Goal: Task Accomplishment & Management: Complete application form

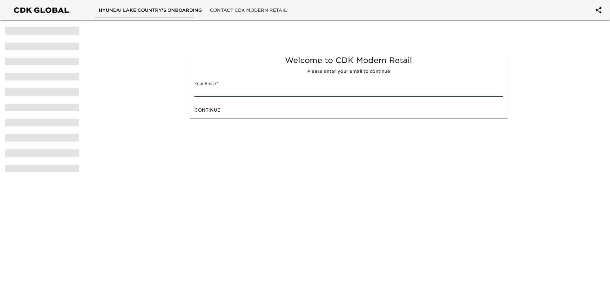
click at [235, 94] on input "text" at bounding box center [349, 91] width 308 height 10
type input "[PERSON_NAME][EMAIL_ADDRESS][PERSON_NAME][PERSON_NAME][DOMAIN_NAME]"
click at [213, 110] on span "Continue" at bounding box center [208, 110] width 26 height 8
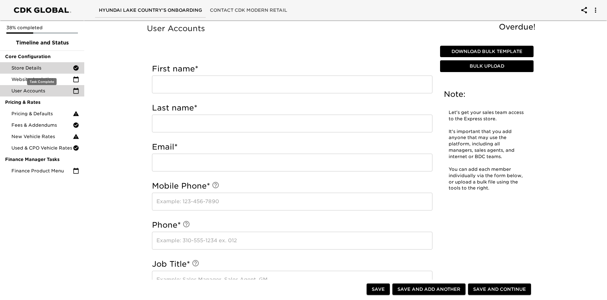
click at [41, 72] on div "Store Details" at bounding box center [42, 67] width 84 height 11
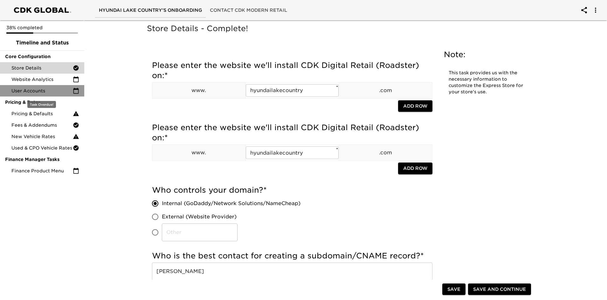
click at [40, 91] on span "User Accounts" at bounding box center [41, 91] width 61 height 6
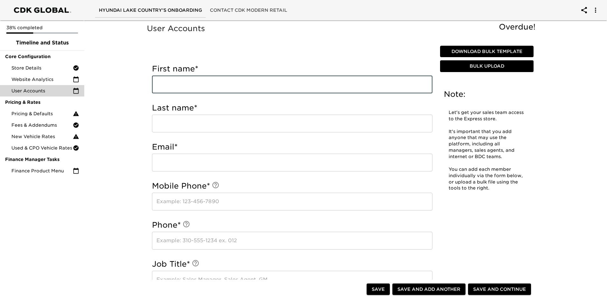
click at [271, 87] on input "text" at bounding box center [292, 85] width 280 height 18
type input "[PERSON_NAME]"
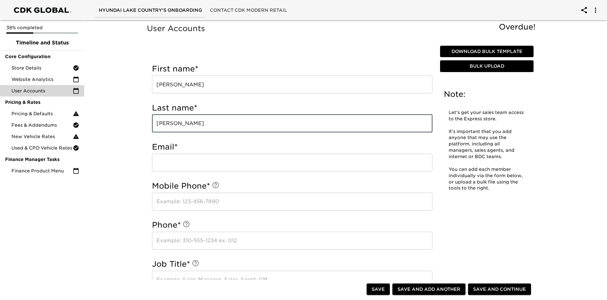
type input "[PERSON_NAME]"
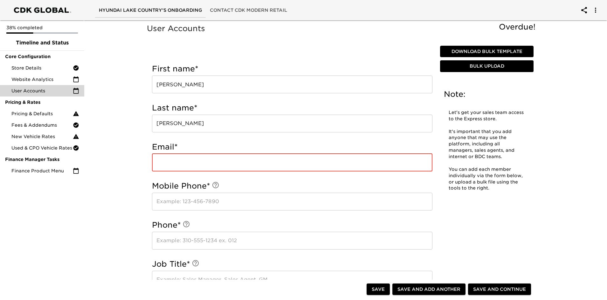
click at [173, 163] on input "email" at bounding box center [292, 163] width 280 height 18
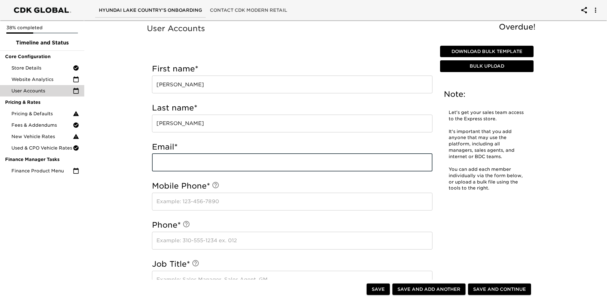
paste input "[PERSON_NAME][EMAIL_ADDRESS][PERSON_NAME][PERSON_NAME][DOMAIN_NAME]"
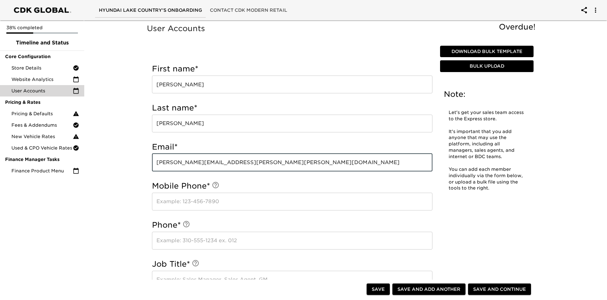
type input "[PERSON_NAME][EMAIL_ADDRESS][PERSON_NAME][PERSON_NAME][DOMAIN_NAME]"
click at [174, 201] on input "text" at bounding box center [292, 202] width 280 height 18
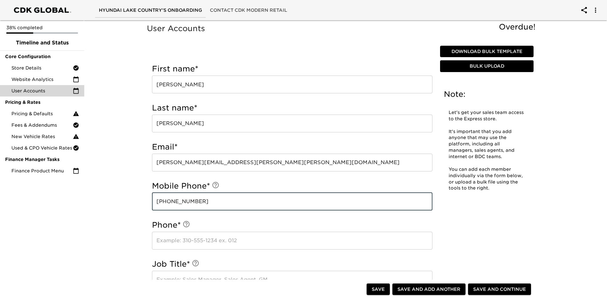
type input "[PHONE_NUMBER]"
click at [177, 242] on input "text" at bounding box center [292, 241] width 280 height 18
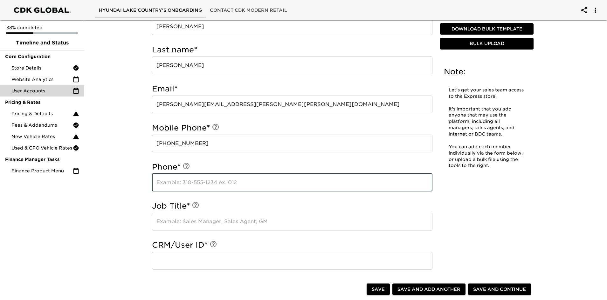
scroll to position [64, 0]
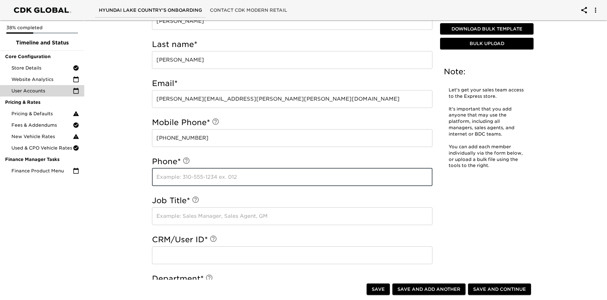
click at [192, 218] on input "text" at bounding box center [292, 217] width 280 height 18
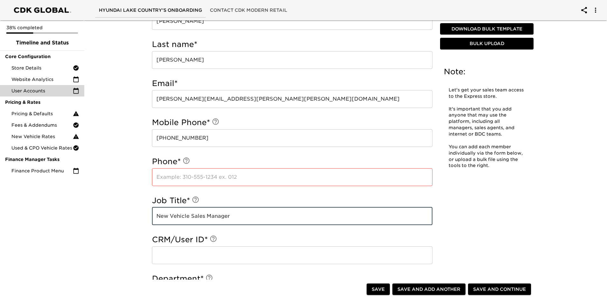
type input "New Vehicle Sales Manager"
click at [182, 254] on input "text" at bounding box center [292, 256] width 280 height 18
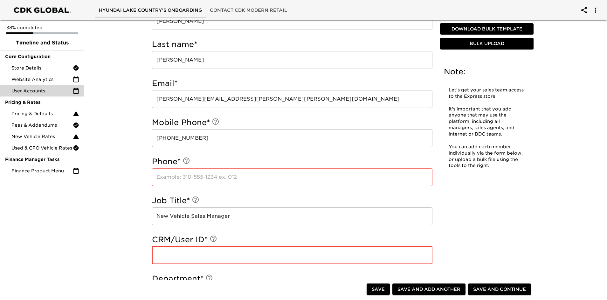
click at [205, 252] on input "text" at bounding box center [292, 256] width 280 height 18
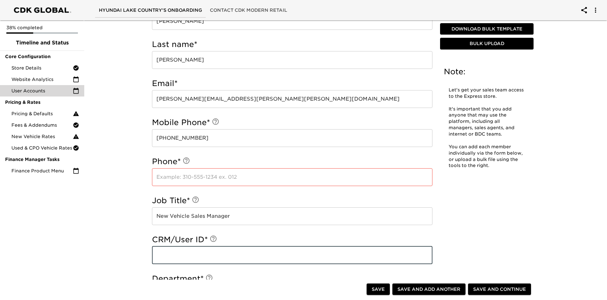
paste input "18874"
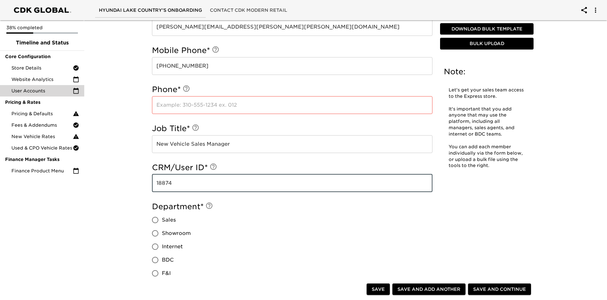
scroll to position [159, 0]
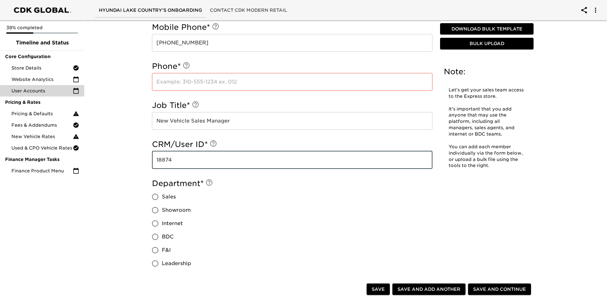
type input "18874"
click at [154, 195] on input "Sales" at bounding box center [154, 196] width 13 height 13
radio input "true"
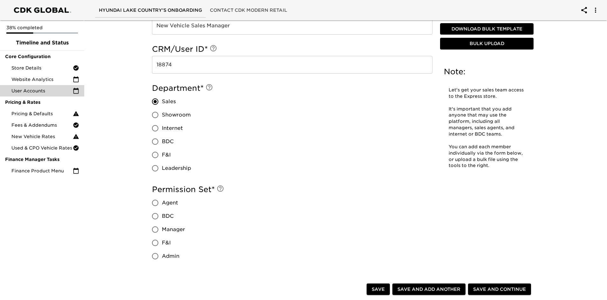
scroll to position [286, 0]
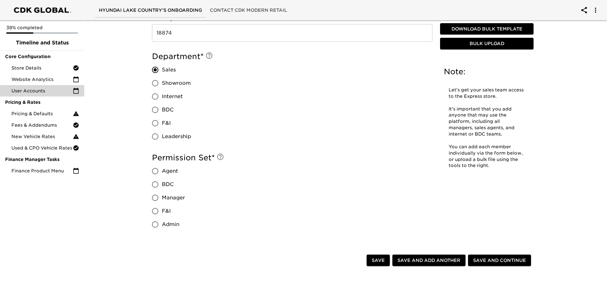
click at [156, 196] on input "Manager" at bounding box center [154, 197] width 13 height 13
radio input "true"
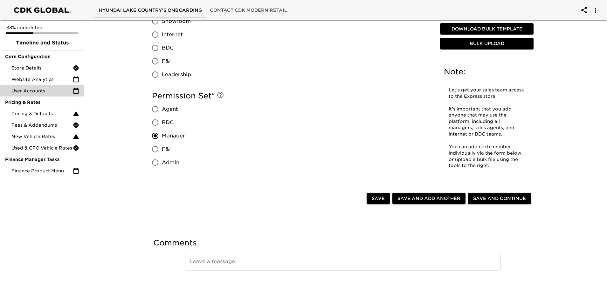
scroll to position [348, 0]
click at [439, 197] on span "Save and Add Another" at bounding box center [428, 199] width 63 height 8
radio input "false"
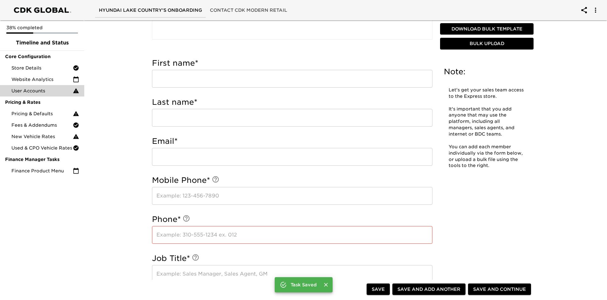
scroll to position [145, 0]
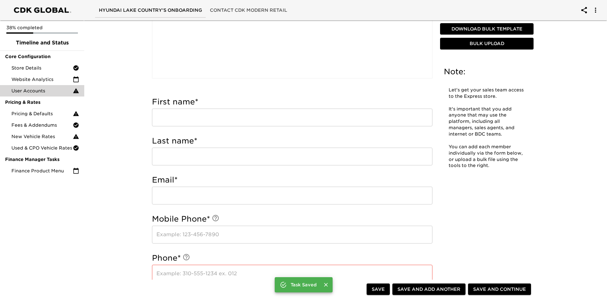
click at [207, 117] on input "text" at bounding box center [292, 118] width 280 height 18
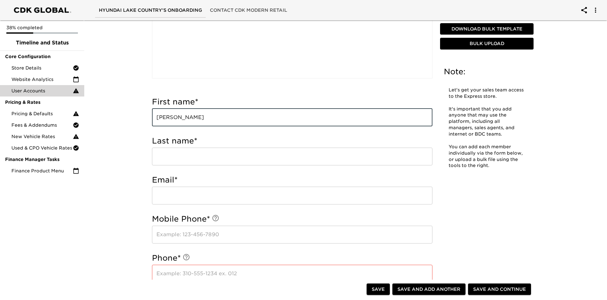
type input "[PERSON_NAME]"
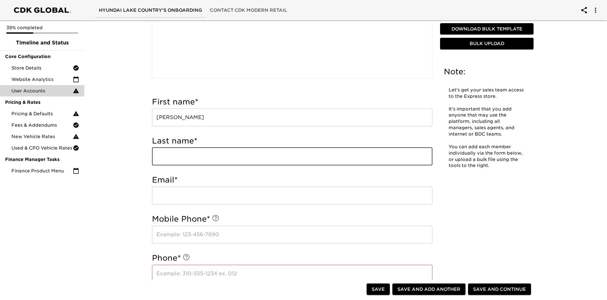
type input "G"
type input "[PERSON_NAME]"
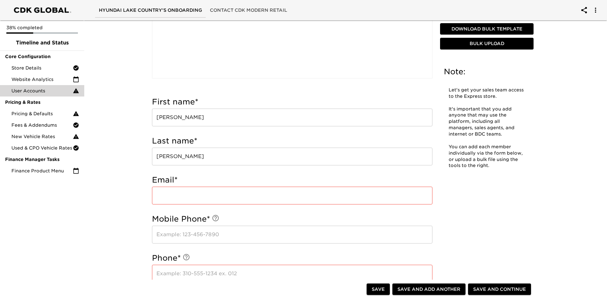
click at [256, 193] on input "email" at bounding box center [292, 196] width 280 height 18
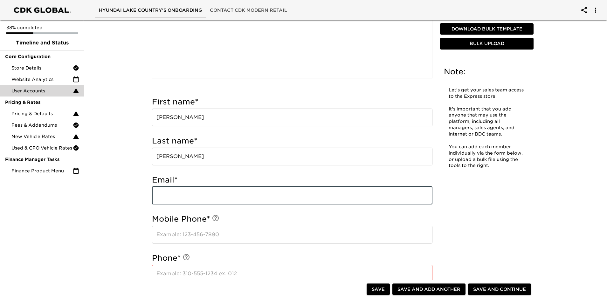
paste input "[PERSON_NAME][EMAIL_ADDRESS][PERSON_NAME][PERSON_NAME][DOMAIN_NAME]"
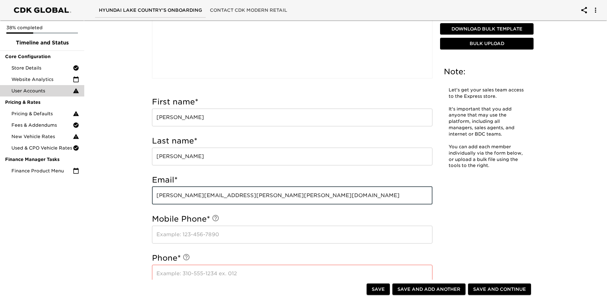
type input "[PERSON_NAME][EMAIL_ADDRESS][PERSON_NAME][PERSON_NAME][DOMAIN_NAME]"
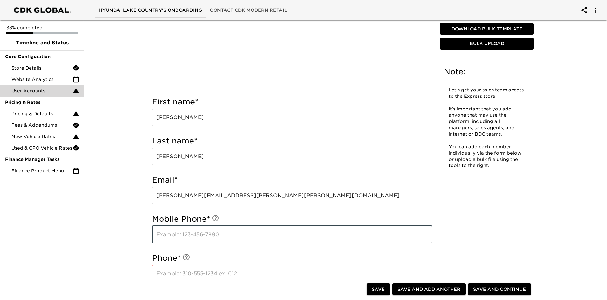
click at [248, 237] on input "text" at bounding box center [292, 235] width 280 height 18
type input "[PHONE_NUMBER]"
click at [240, 271] on input "text" at bounding box center [292, 274] width 280 height 18
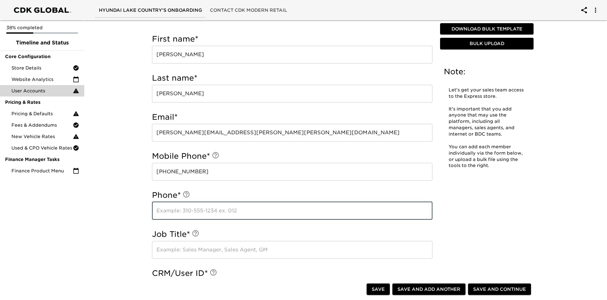
scroll to position [240, 0]
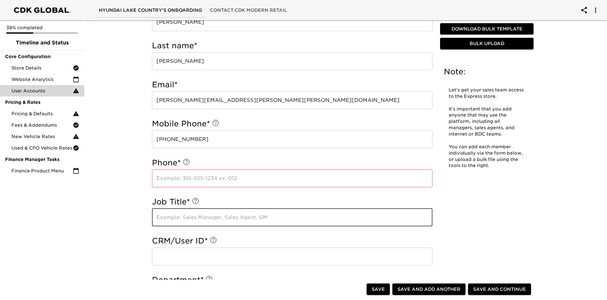
click at [224, 219] on input "text" at bounding box center [292, 218] width 280 height 18
type input "Used Vehicle Sales Manager"
click at [215, 254] on input "text" at bounding box center [292, 257] width 280 height 18
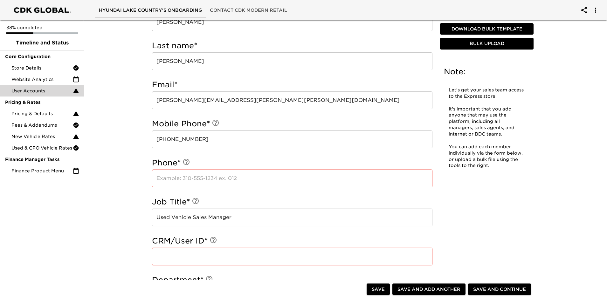
click at [177, 260] on input "text" at bounding box center [292, 257] width 280 height 18
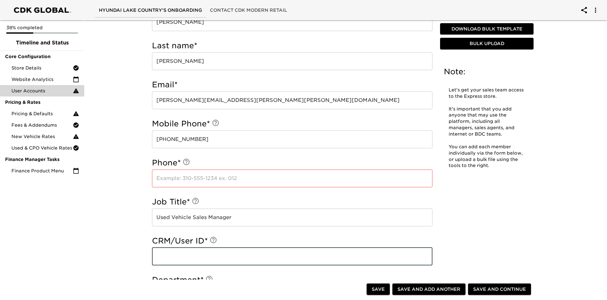
paste input "E18941"
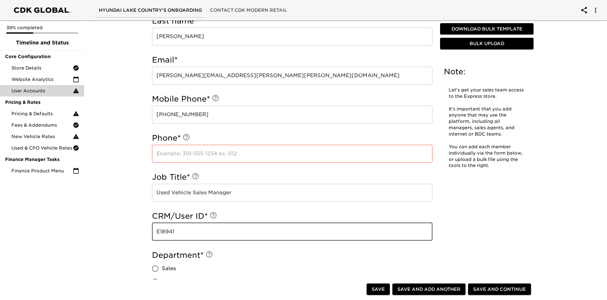
scroll to position [335, 0]
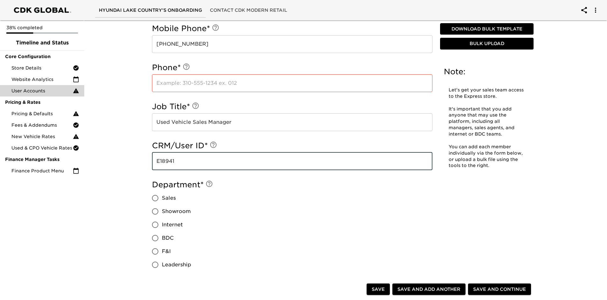
type input "E18941"
click at [157, 198] on input "Sales" at bounding box center [154, 198] width 13 height 13
radio input "true"
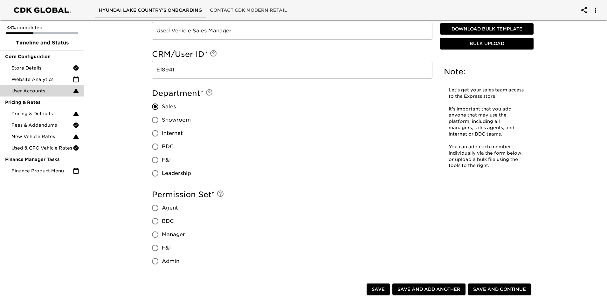
scroll to position [431, 0]
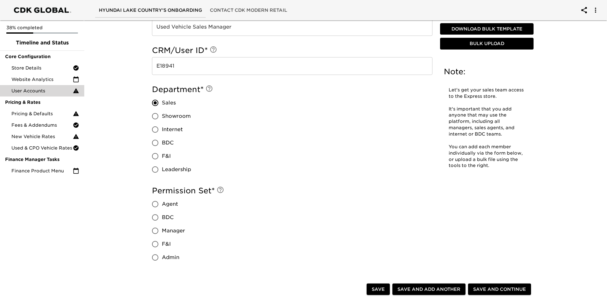
click at [491, 291] on span "Save and Continue" at bounding box center [499, 290] width 53 height 8
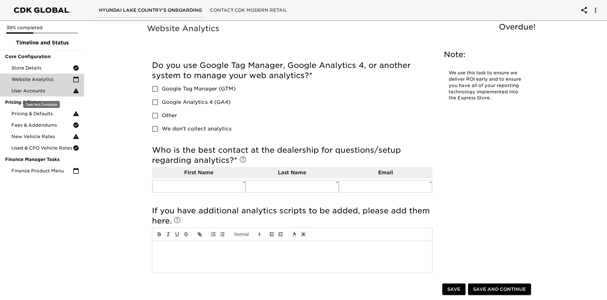
click at [52, 93] on span "User Accounts" at bounding box center [41, 91] width 61 height 6
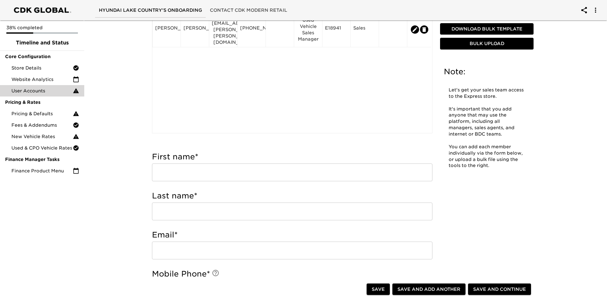
scroll to position [127, 0]
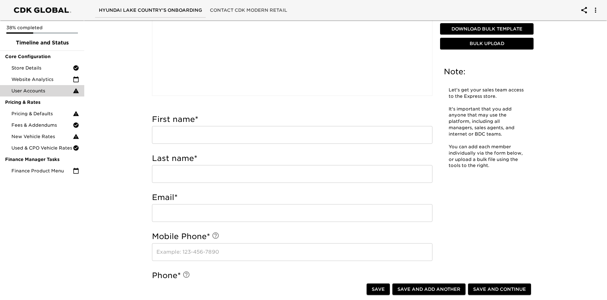
click at [208, 135] on input "text" at bounding box center [292, 135] width 280 height 18
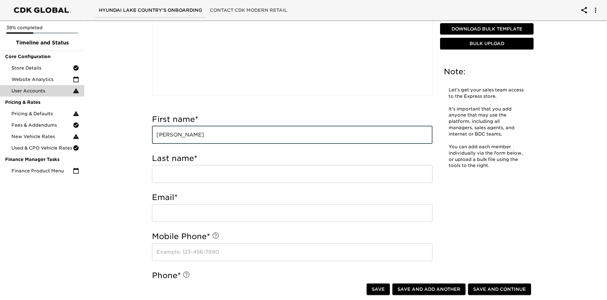
type input "[PERSON_NAME]"
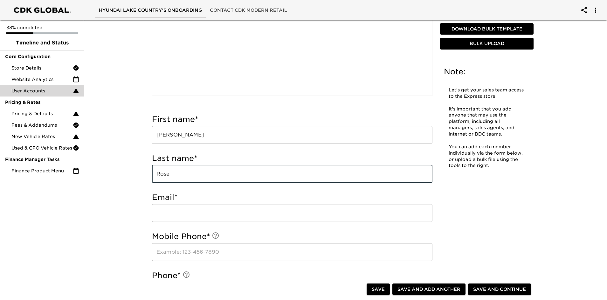
type input "Rose"
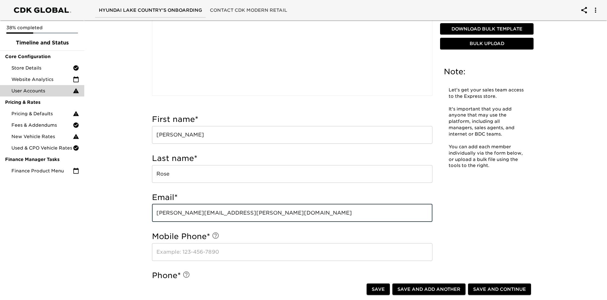
click at [191, 213] on input "[PERSON_NAME][EMAIL_ADDRESS][PERSON_NAME][DOMAIN_NAME]" at bounding box center [292, 213] width 280 height 18
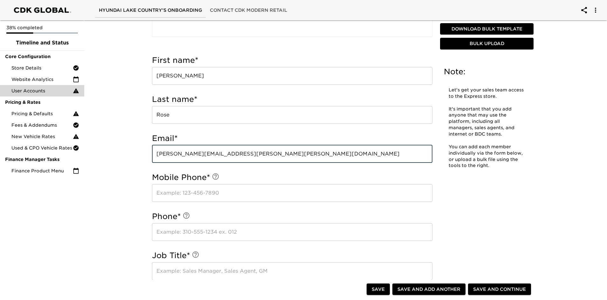
scroll to position [191, 0]
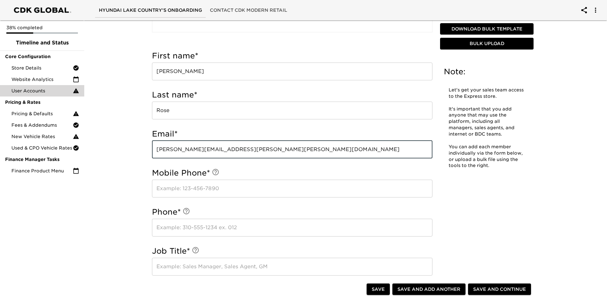
type input "[PERSON_NAME][EMAIL_ADDRESS][PERSON_NAME][PERSON_NAME][DOMAIN_NAME]"
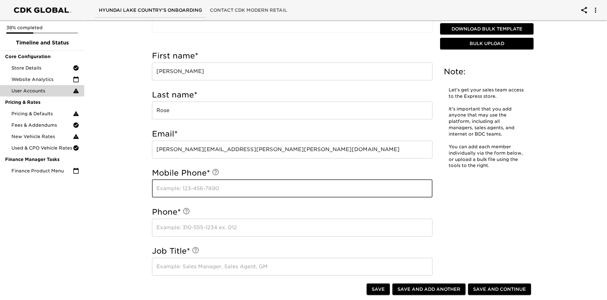
click at [184, 193] on input "text" at bounding box center [292, 189] width 280 height 18
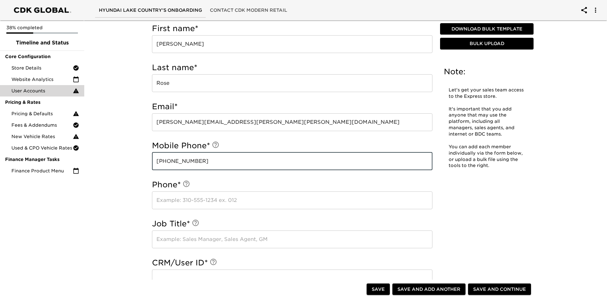
scroll to position [286, 0]
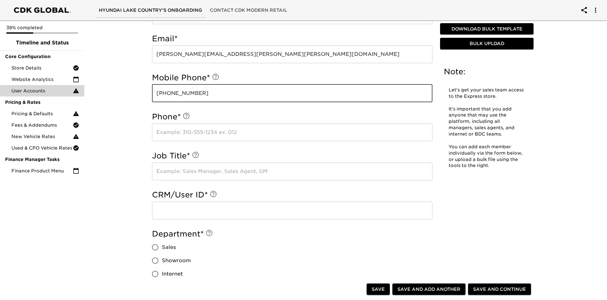
type input "[PHONE_NUMBER]"
click at [197, 173] on input "text" at bounding box center [292, 172] width 280 height 18
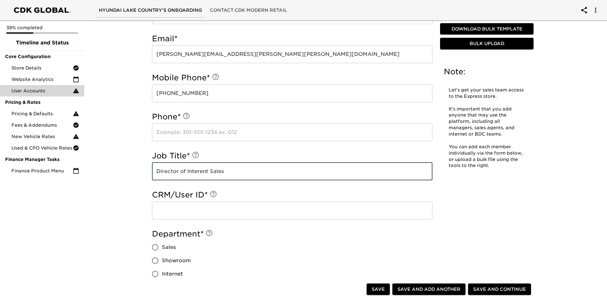
click at [206, 172] on input "Director of Interent Sales" at bounding box center [292, 172] width 280 height 18
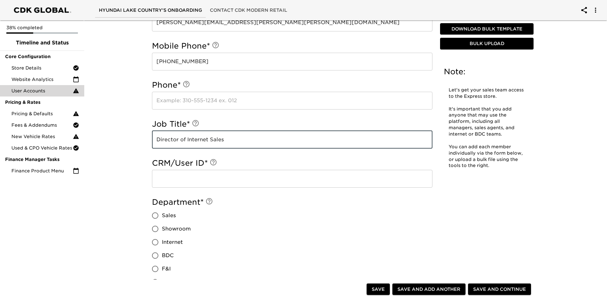
scroll to position [350, 0]
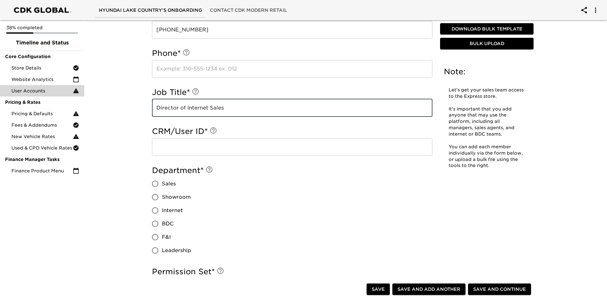
type input "Director of Internet Sales"
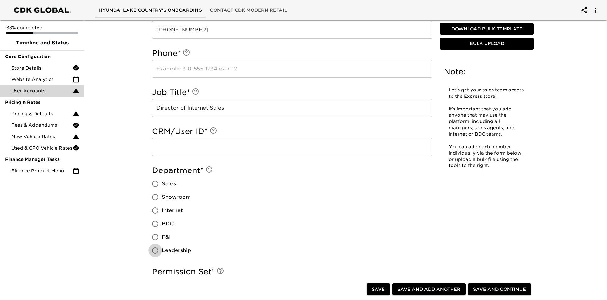
click at [155, 250] on input "Leadership" at bounding box center [154, 250] width 13 height 13
radio input "true"
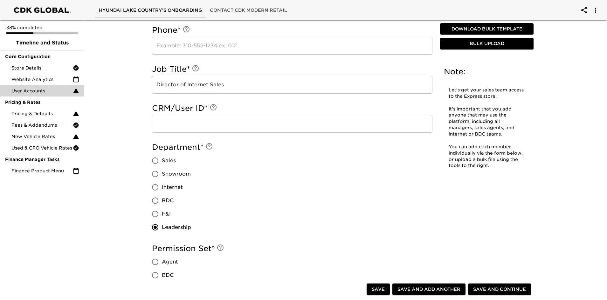
scroll to position [445, 0]
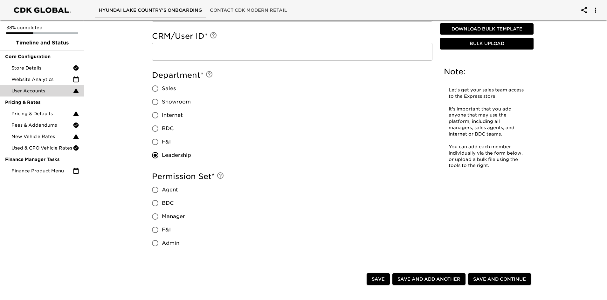
click at [155, 245] on input "Admin" at bounding box center [154, 243] width 13 height 13
radio input "true"
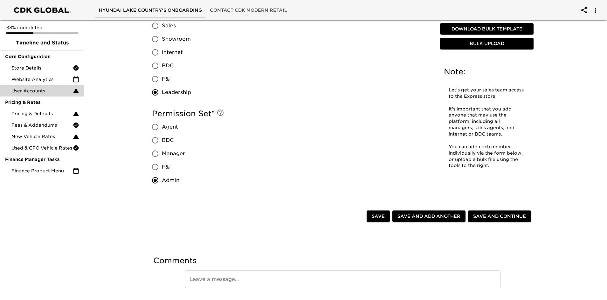
scroll to position [509, 0]
click at [434, 217] on span "Save and Add Another" at bounding box center [428, 216] width 63 height 8
radio input "false"
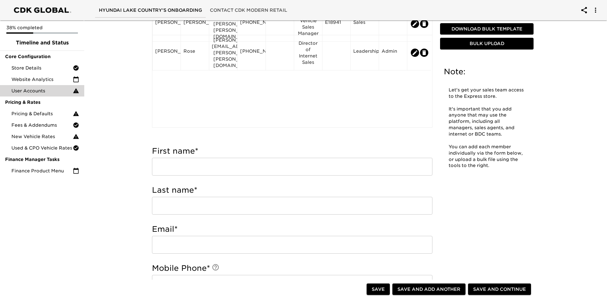
scroll to position [0, 0]
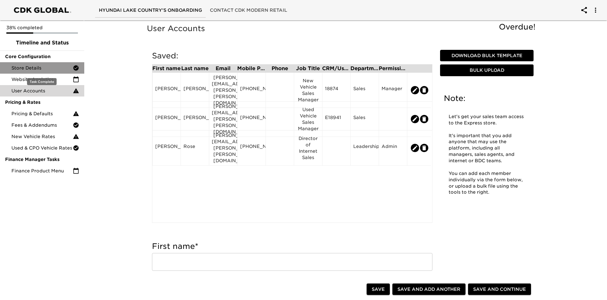
click at [39, 66] on span "Store Details" at bounding box center [41, 68] width 61 height 6
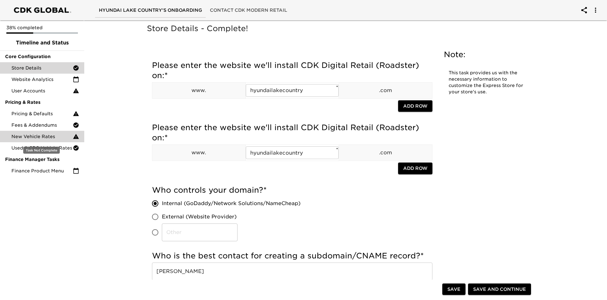
click at [51, 136] on span "New Vehicle Rates" at bounding box center [41, 137] width 61 height 6
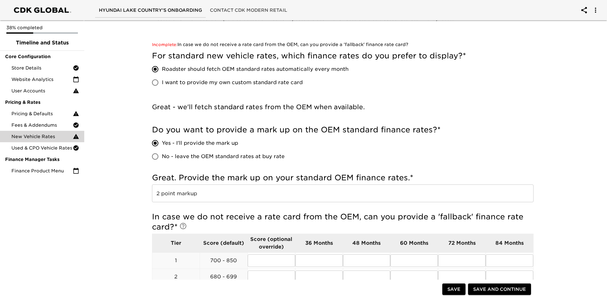
scroll to position [64, 0]
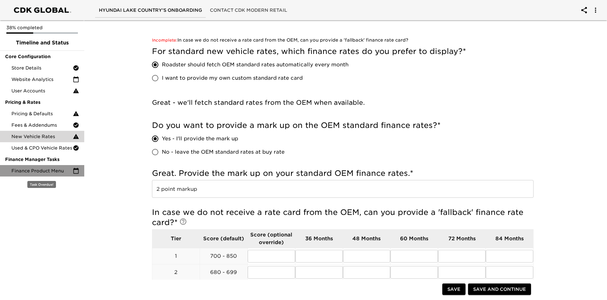
click at [36, 172] on span "Finance Product Menu" at bounding box center [41, 171] width 61 height 6
